Goal: Task Accomplishment & Management: Use online tool/utility

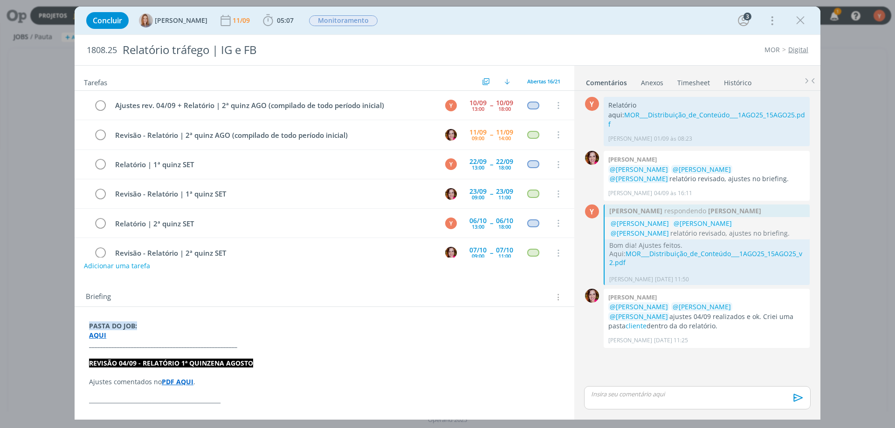
click at [721, 355] on div "Y 0 Relatório aqui: MOR___Distribuição_de_Conteúdo___1AGO25_15AGO25.pdf [PERSON…" at bounding box center [697, 240] width 234 height 290
click at [647, 322] on link "cliente" at bounding box center [636, 326] width 21 height 9
click at [664, 389] on div "dialog" at bounding box center [697, 397] width 227 height 23
click at [796, 400] on icon "dialog" at bounding box center [797, 401] width 14 height 14
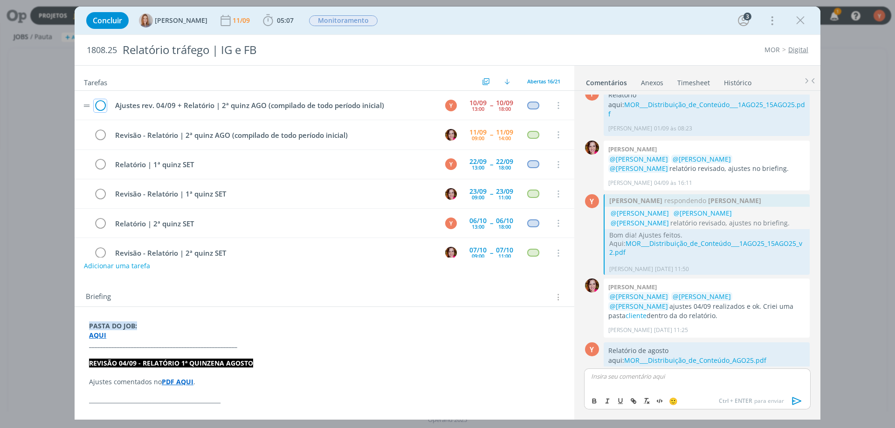
click at [101, 105] on icon "dialog" at bounding box center [100, 106] width 13 height 14
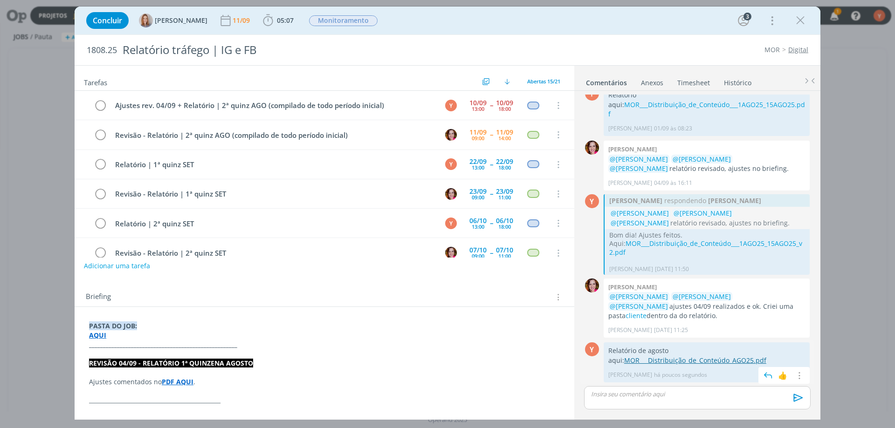
scroll to position [0, 0]
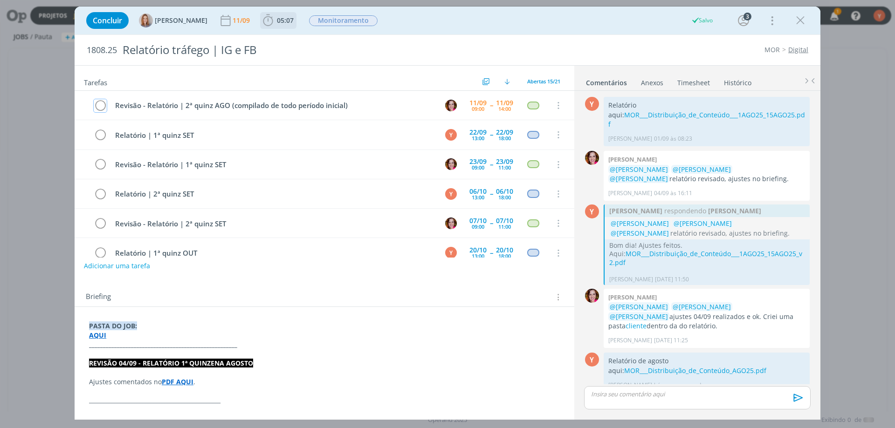
click at [277, 23] on span "05:07" at bounding box center [285, 20] width 17 height 9
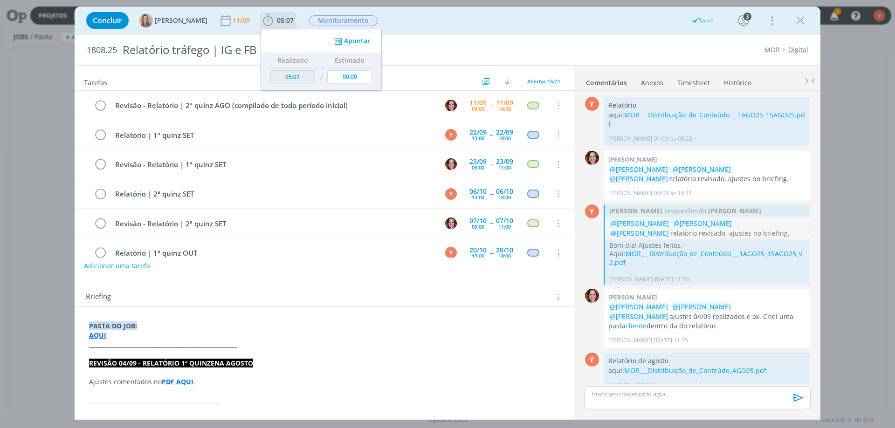
click at [358, 38] on button "Apontar" at bounding box center [351, 41] width 39 height 10
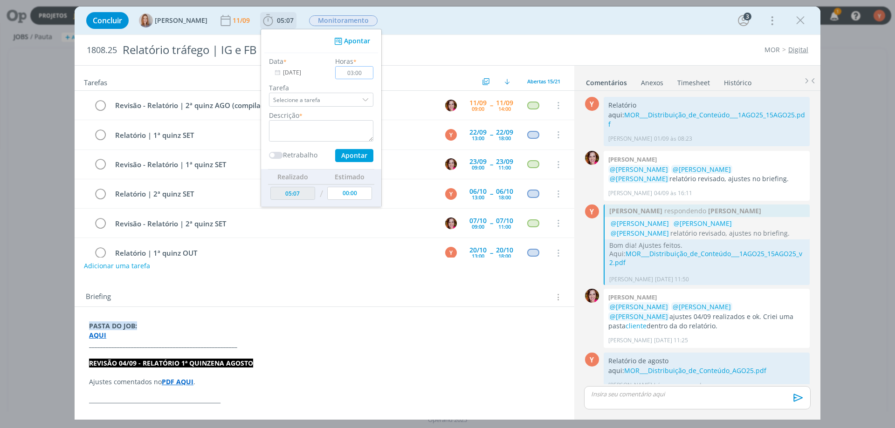
type input "03:00"
click at [364, 157] on button "Apontar" at bounding box center [354, 155] width 38 height 13
click at [301, 125] on textarea "dialog" at bounding box center [321, 130] width 104 height 21
type textarea "Elaboração do relatório"
click at [354, 72] on input "03:00" at bounding box center [354, 72] width 38 height 13
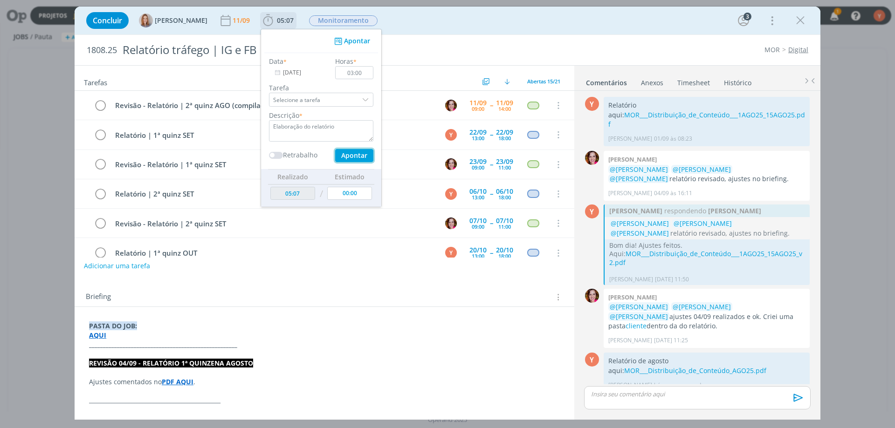
click at [357, 155] on button "Apontar" at bounding box center [354, 155] width 38 height 13
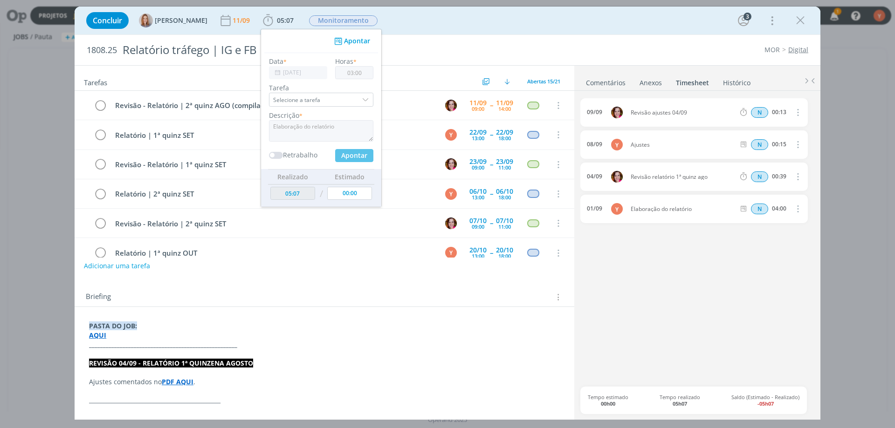
click at [521, 55] on div "1808.25 Relatório tráfego | IG e FB MOR Digital" at bounding box center [448, 50] width 746 height 30
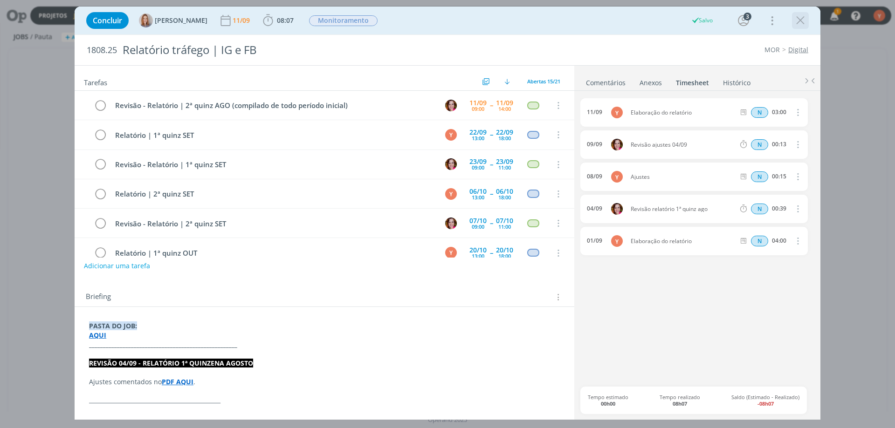
click at [803, 22] on icon "dialog" at bounding box center [800, 21] width 14 height 14
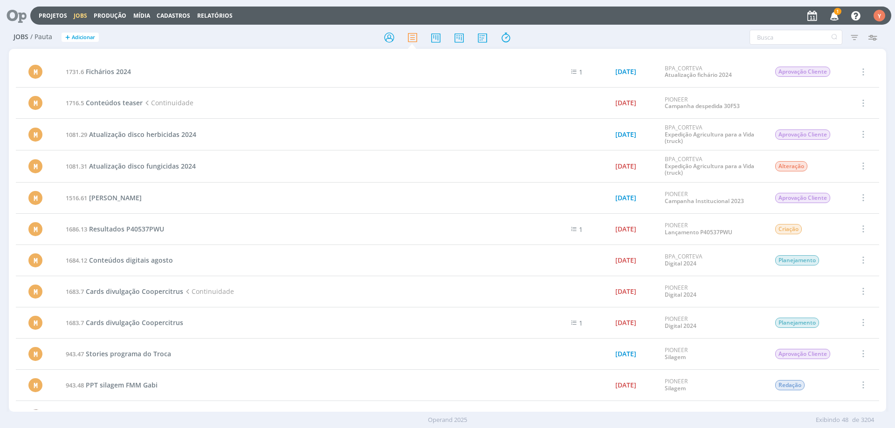
click at [72, 11] on div "Projetos Jobs Produção Mídia Cadastros Relatórios 1 Notificações Central de Aju…" at bounding box center [460, 16] width 861 height 18
click at [76, 14] on link "Jobs" at bounding box center [81, 16] width 14 height 8
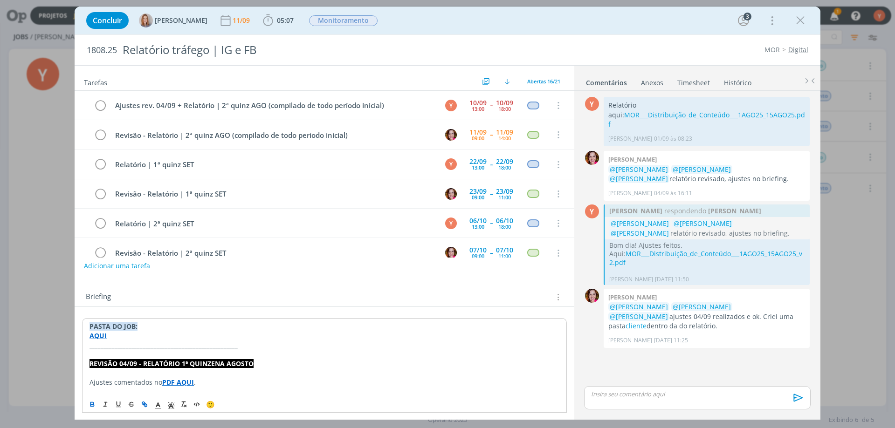
scroll to position [140, 0]
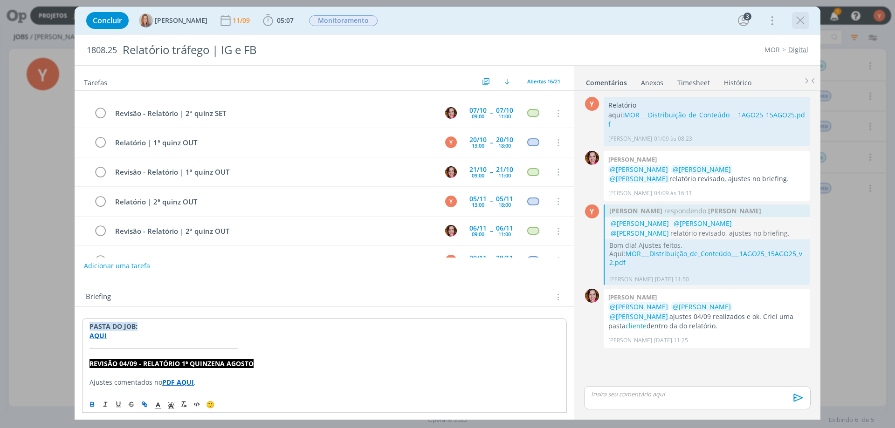
click at [806, 25] on icon "dialog" at bounding box center [800, 21] width 14 height 14
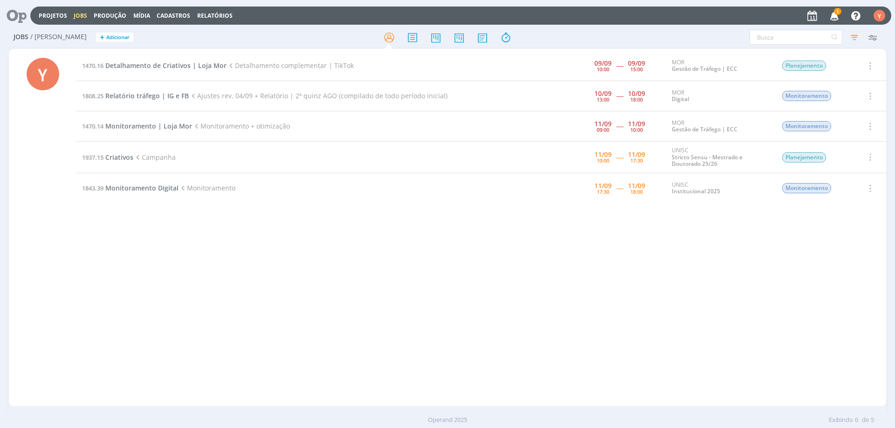
drag, startPoint x: 252, startPoint y: 6, endPoint x: 406, endPoint y: 274, distance: 309.7
click at [406, 274] on div "1470.16 Detalhamento de Criativos | Loja Mor Detalhamento complementar | TikTok…" at bounding box center [481, 228] width 810 height 354
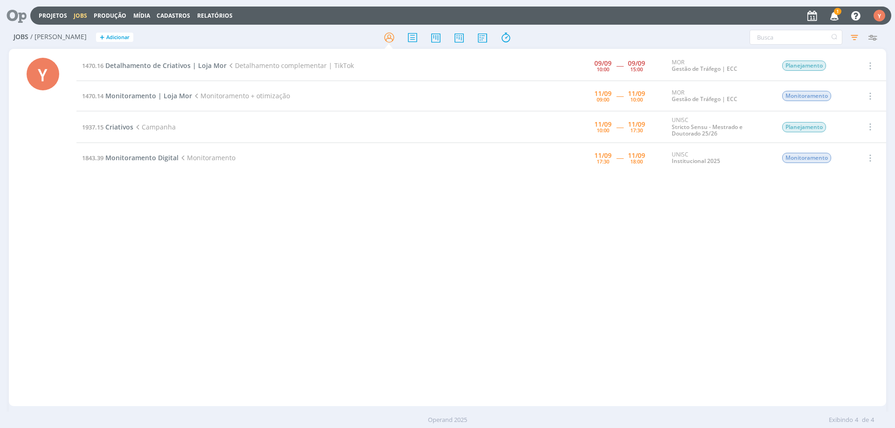
click at [227, 356] on div "1470.16 Detalhamento de Criativos | Loja Mor Detalhamento complementar | TikTok…" at bounding box center [481, 228] width 810 height 354
